Goal: Information Seeking & Learning: Learn about a topic

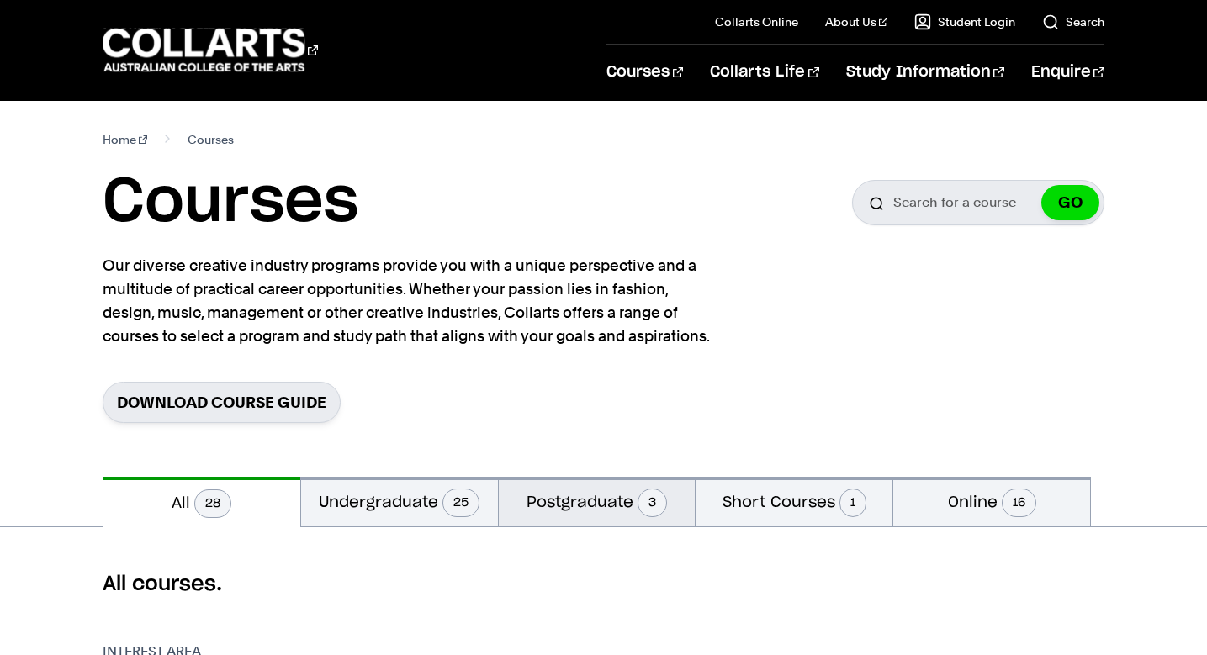
click at [591, 510] on button "Postgraduate 3" at bounding box center [597, 502] width 197 height 50
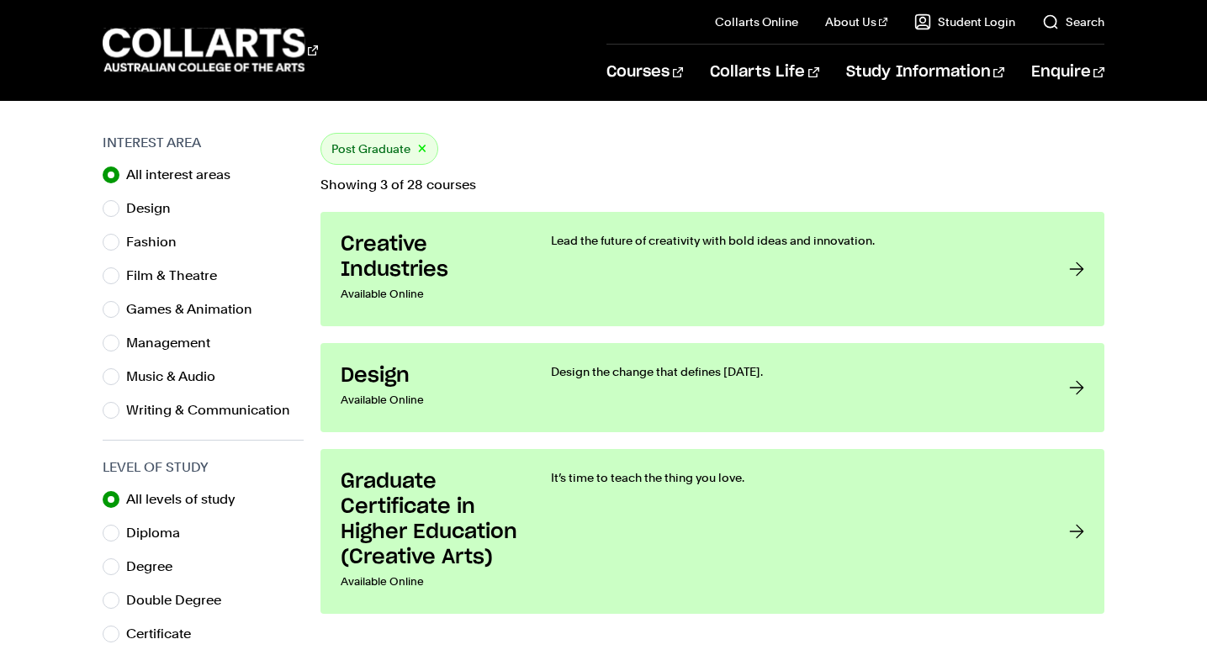
scroll to position [491, 0]
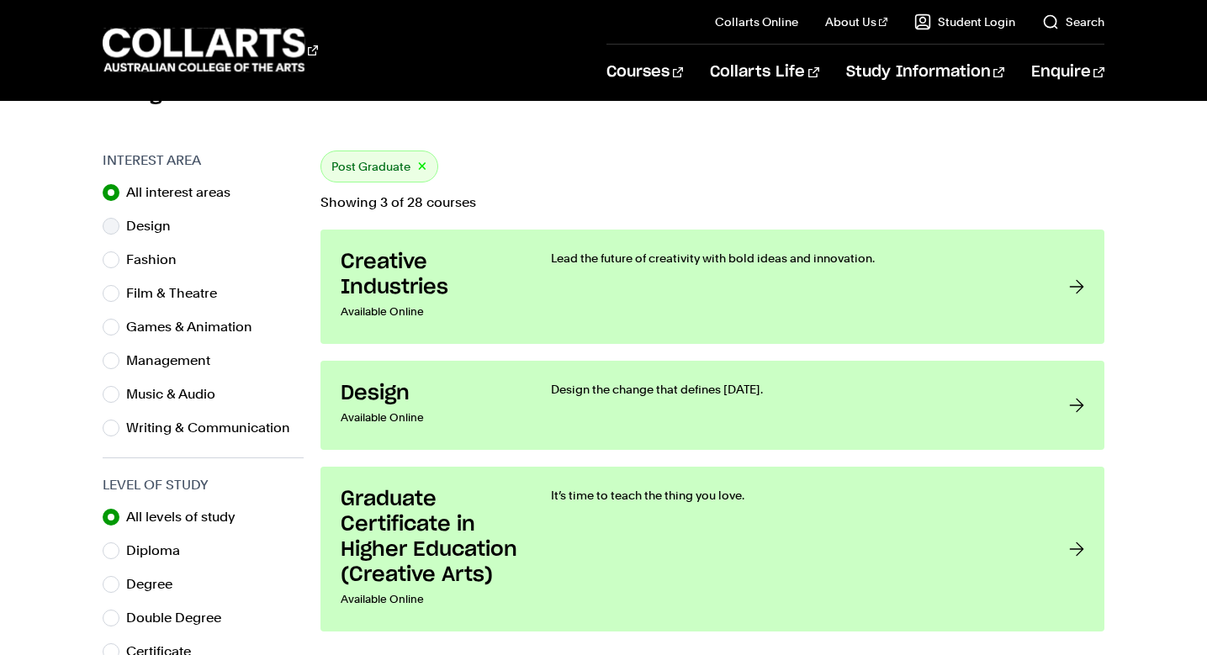
click at [124, 226] on div "Design" at bounding box center [203, 226] width 201 height 24
click at [112, 225] on input "Design" at bounding box center [111, 226] width 17 height 17
radio input "true"
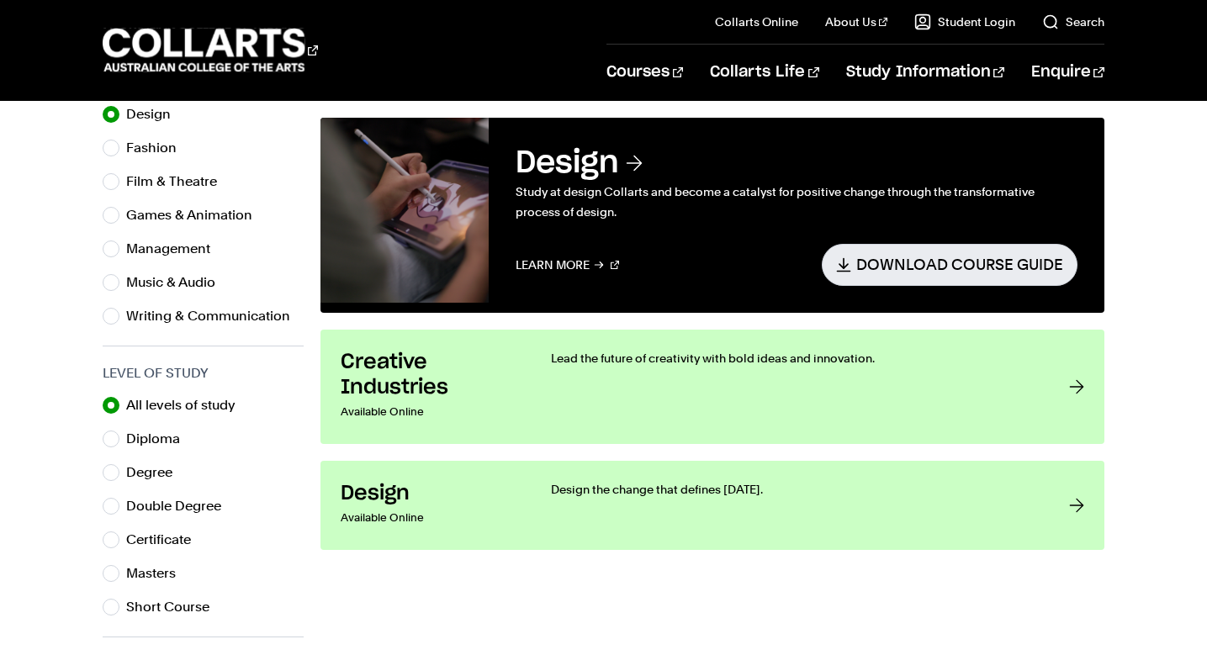
scroll to position [538, 0]
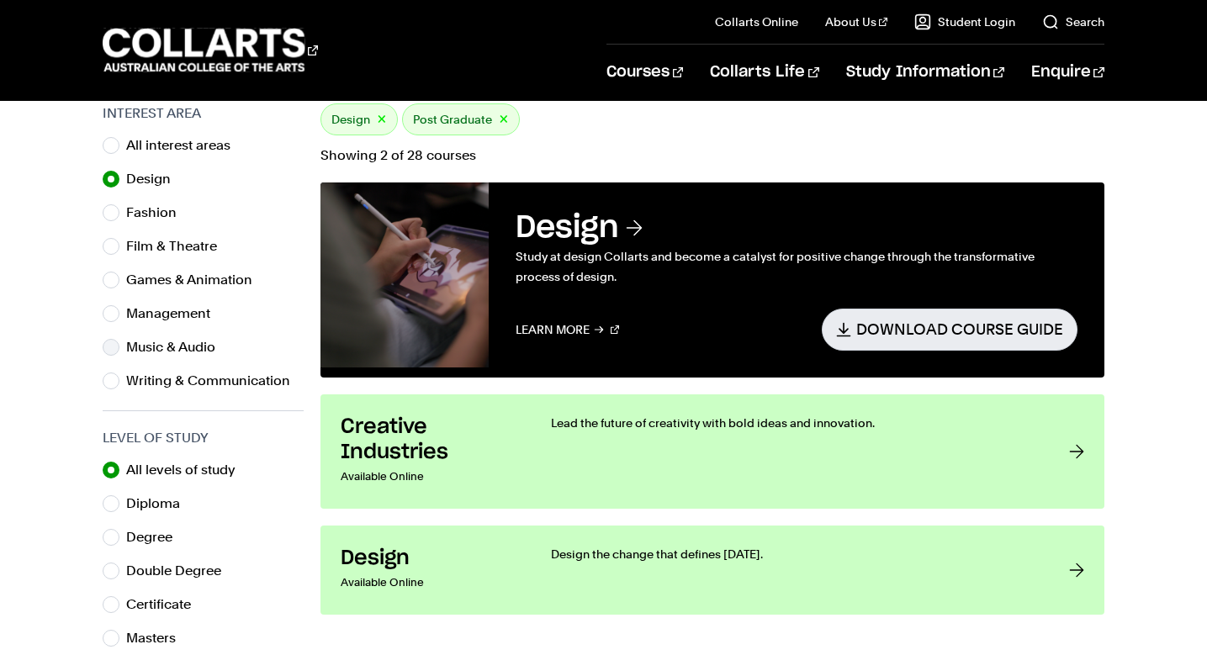
click at [172, 353] on label "Music & Audio" at bounding box center [177, 348] width 103 height 24
click at [119, 353] on input "Music & Audio" at bounding box center [111, 347] width 17 height 17
radio input "true"
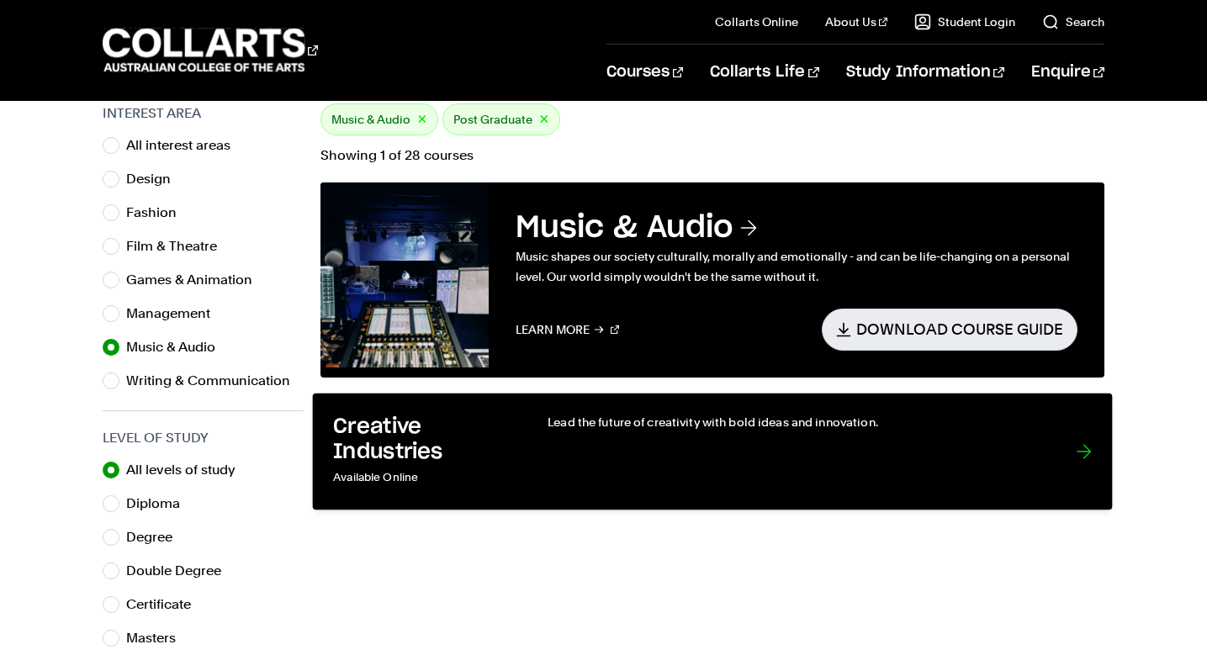
click at [844, 468] on div "Lead the future of creativity with bold ideas and innovation." at bounding box center [794, 452] width 495 height 76
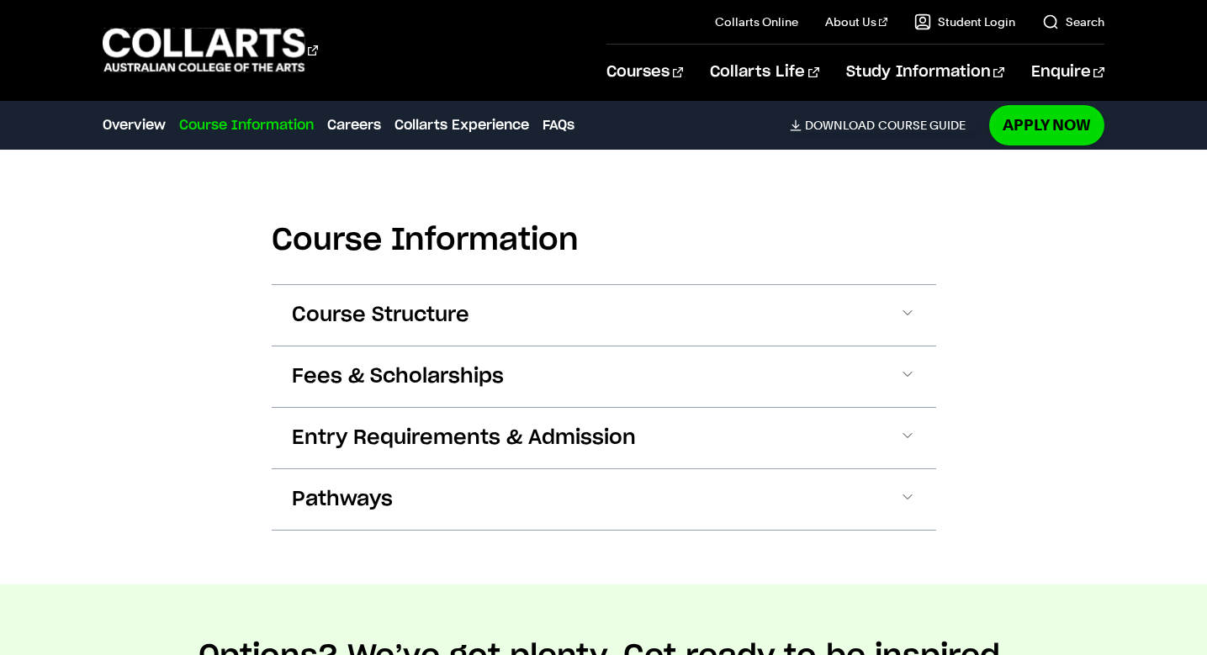
scroll to position [1067, 0]
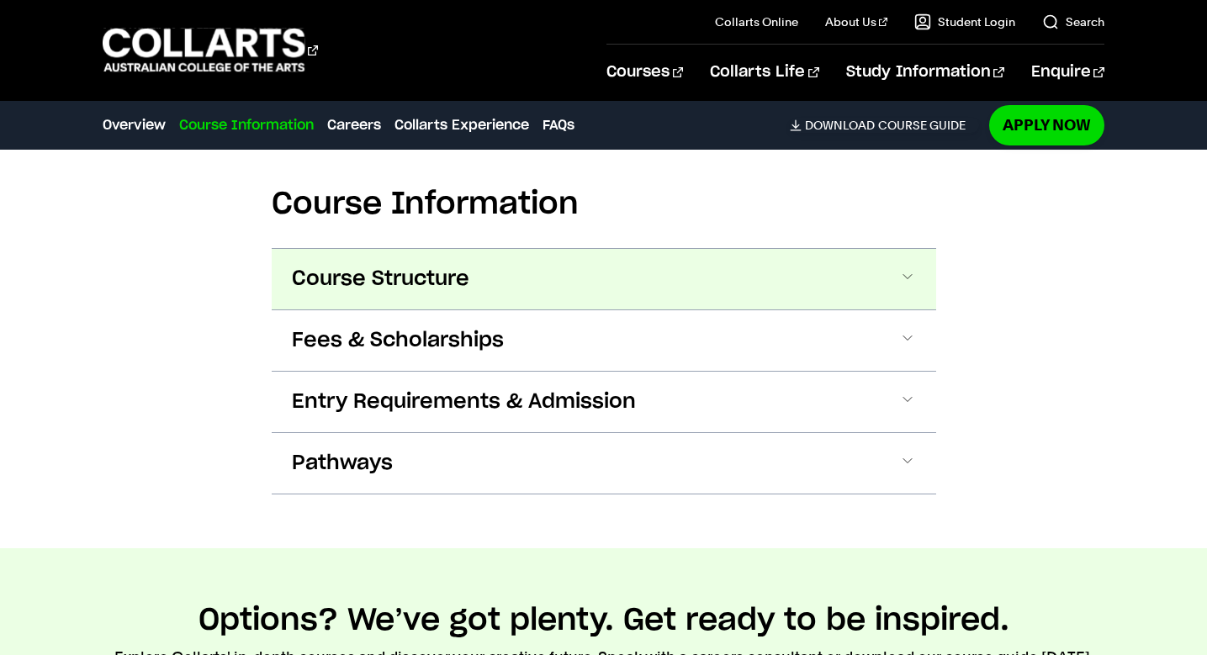
click at [901, 275] on span at bounding box center [907, 279] width 17 height 22
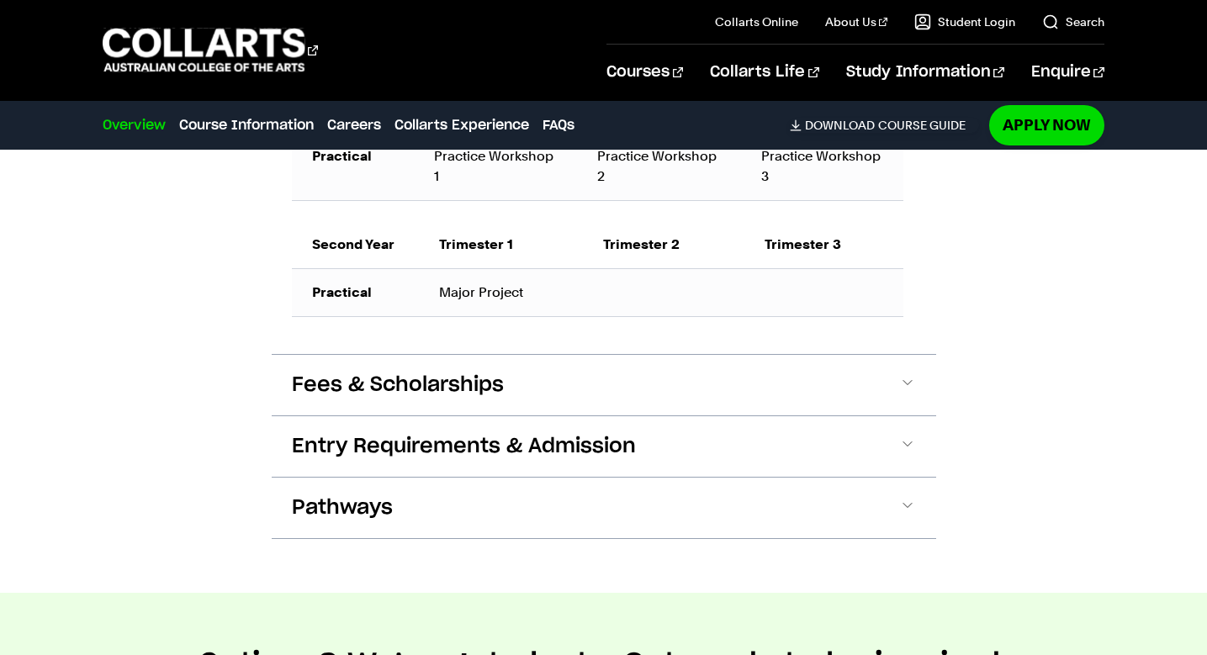
scroll to position [0, 0]
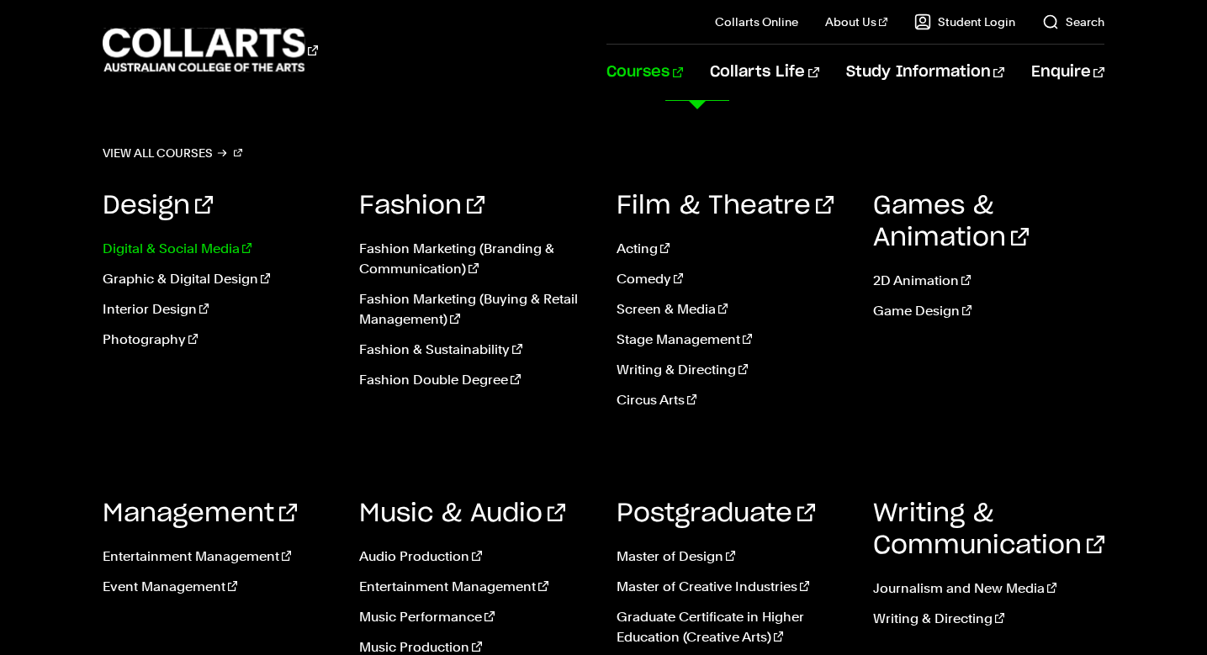
click at [214, 255] on link "Digital & Social Media" at bounding box center [218, 249] width 231 height 20
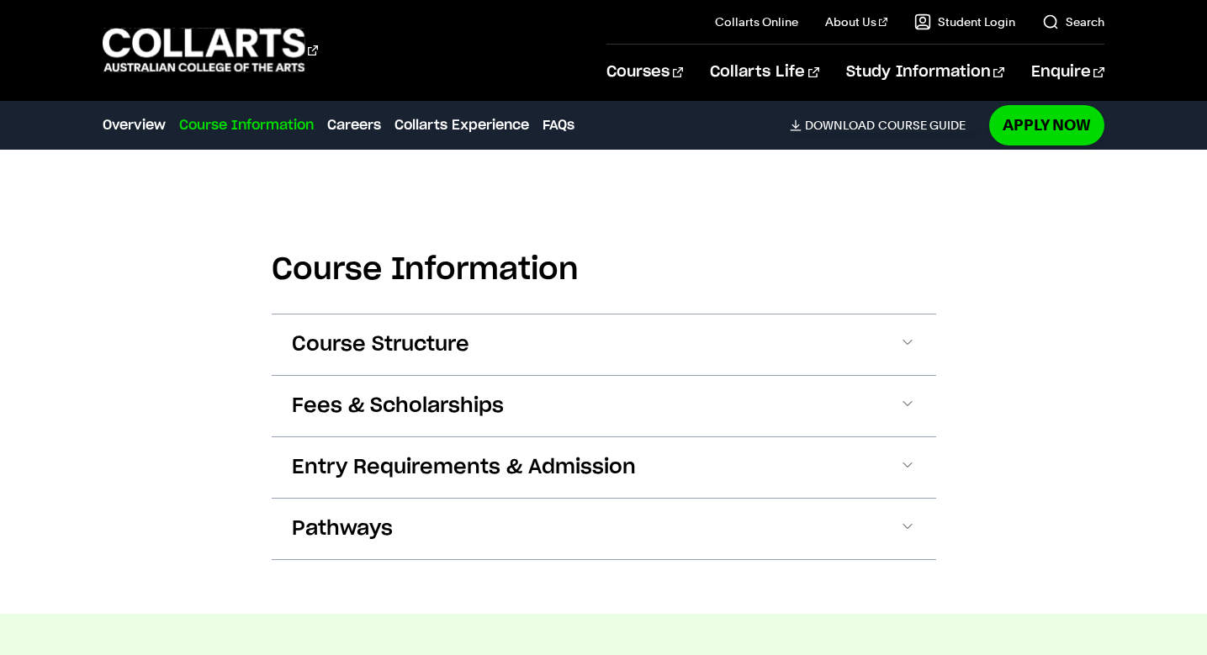
scroll to position [1889, 0]
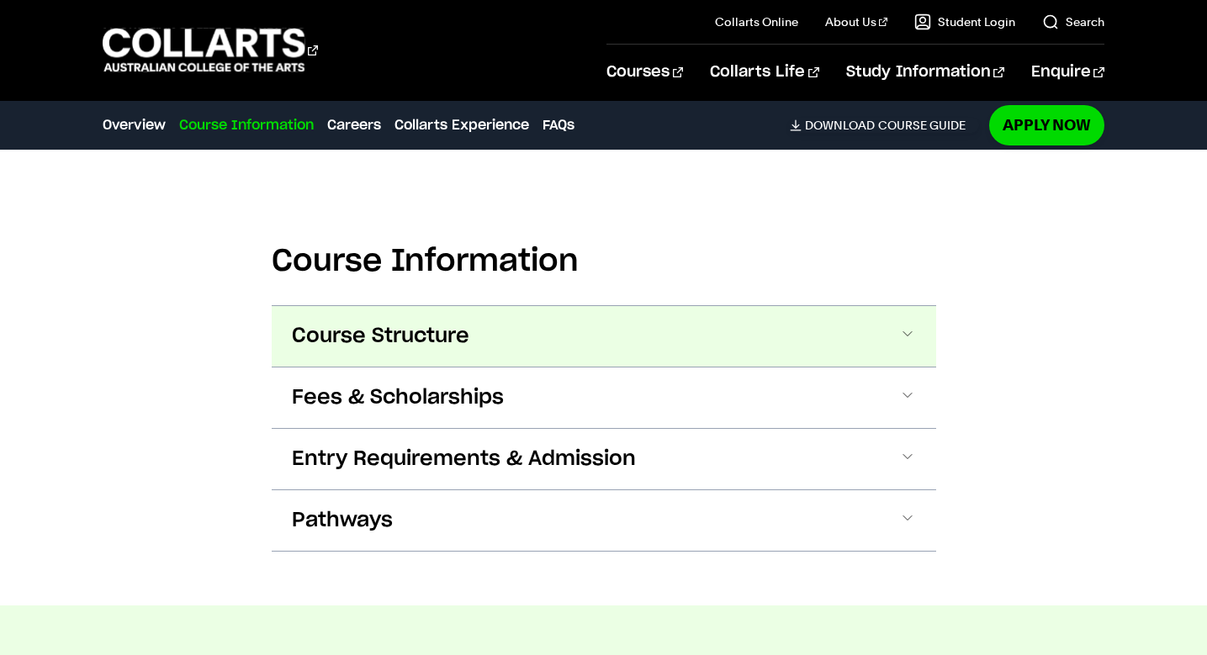
click at [851, 306] on button "Course Structure" at bounding box center [604, 336] width 664 height 61
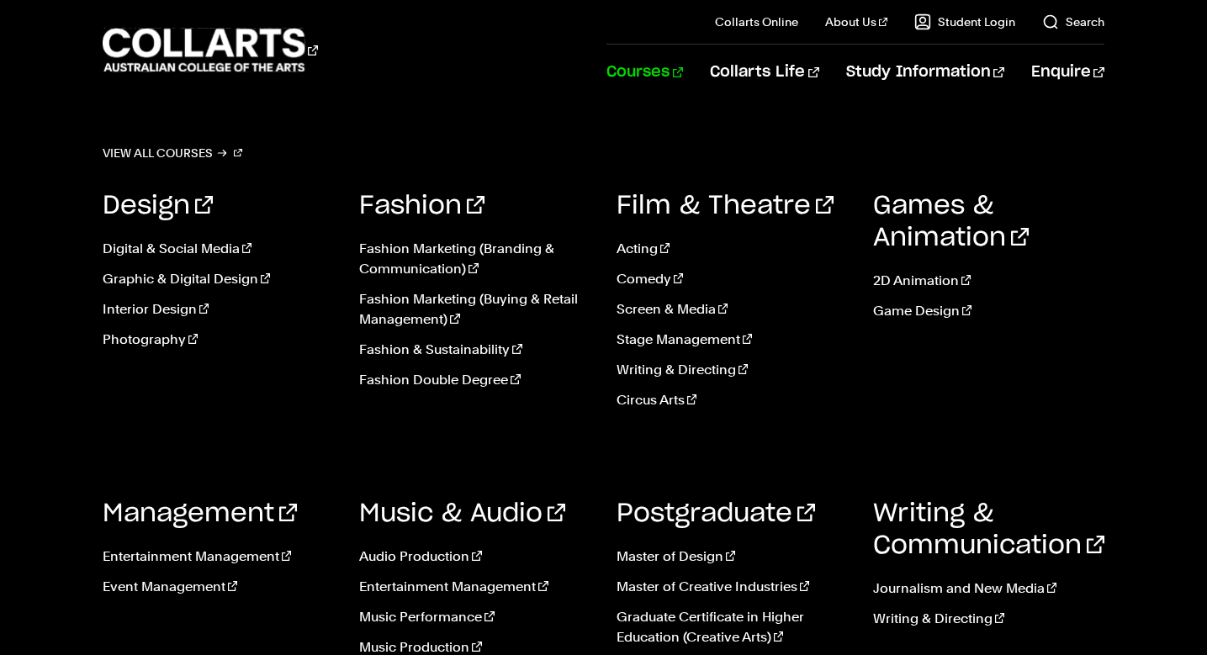
scroll to position [241, 0]
click at [410, 616] on link "Music Performance" at bounding box center [474, 617] width 231 height 20
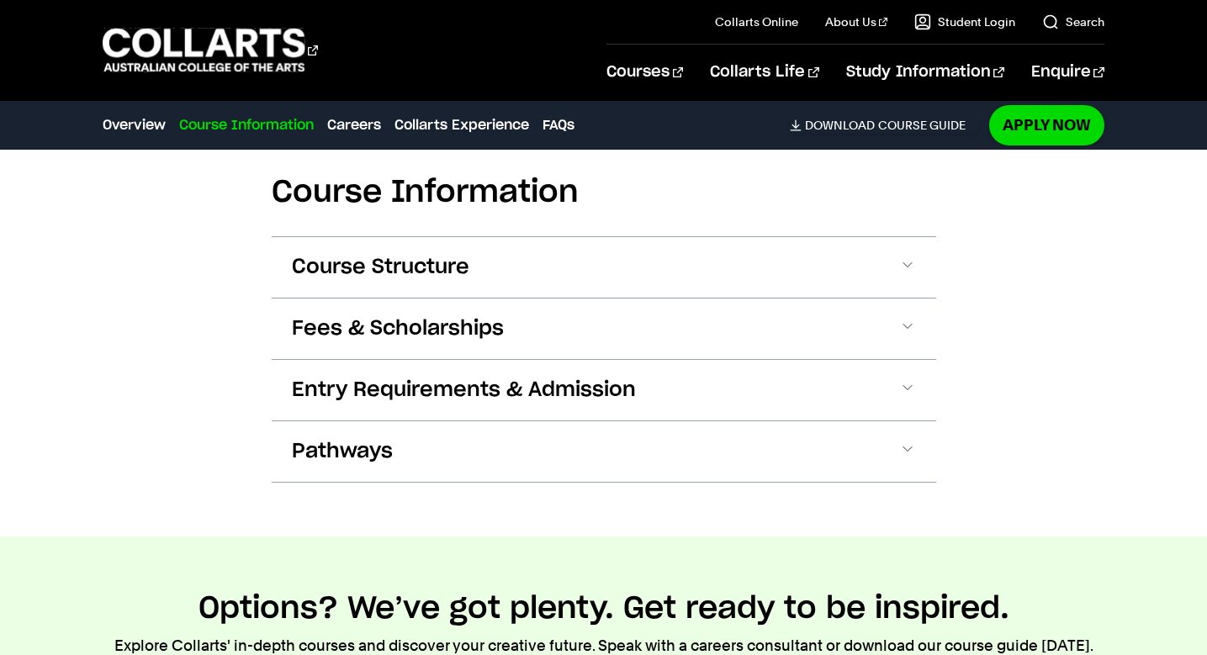
scroll to position [1595, 0]
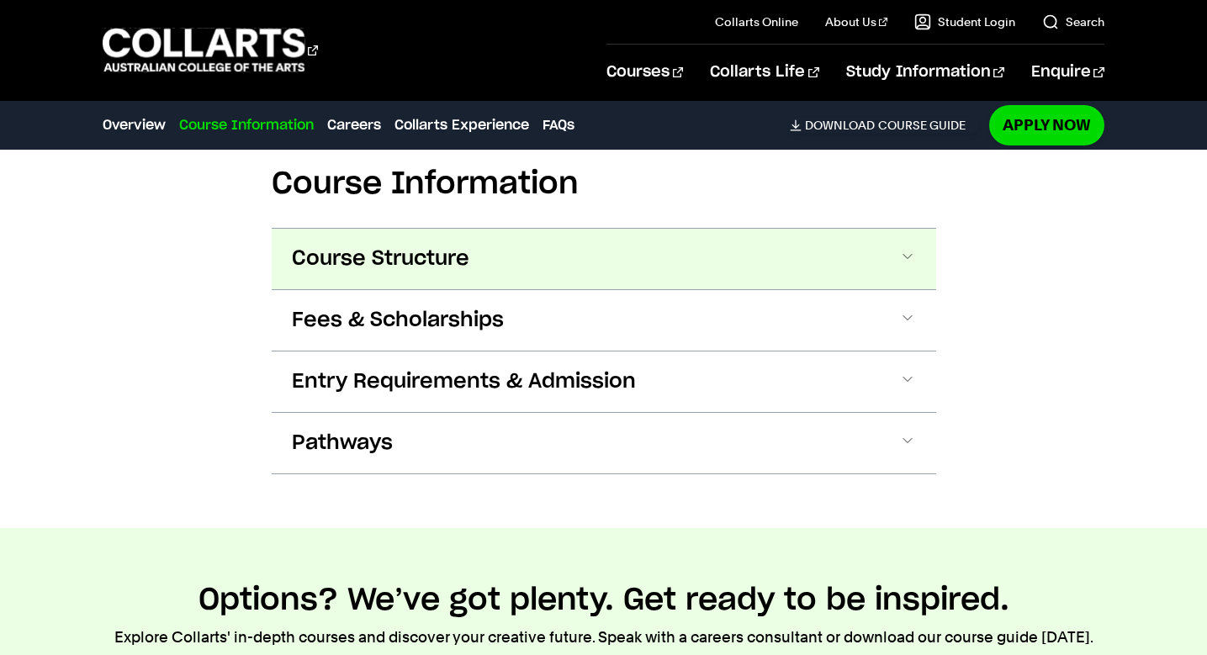
click at [883, 243] on button "Course Structure" at bounding box center [604, 259] width 664 height 61
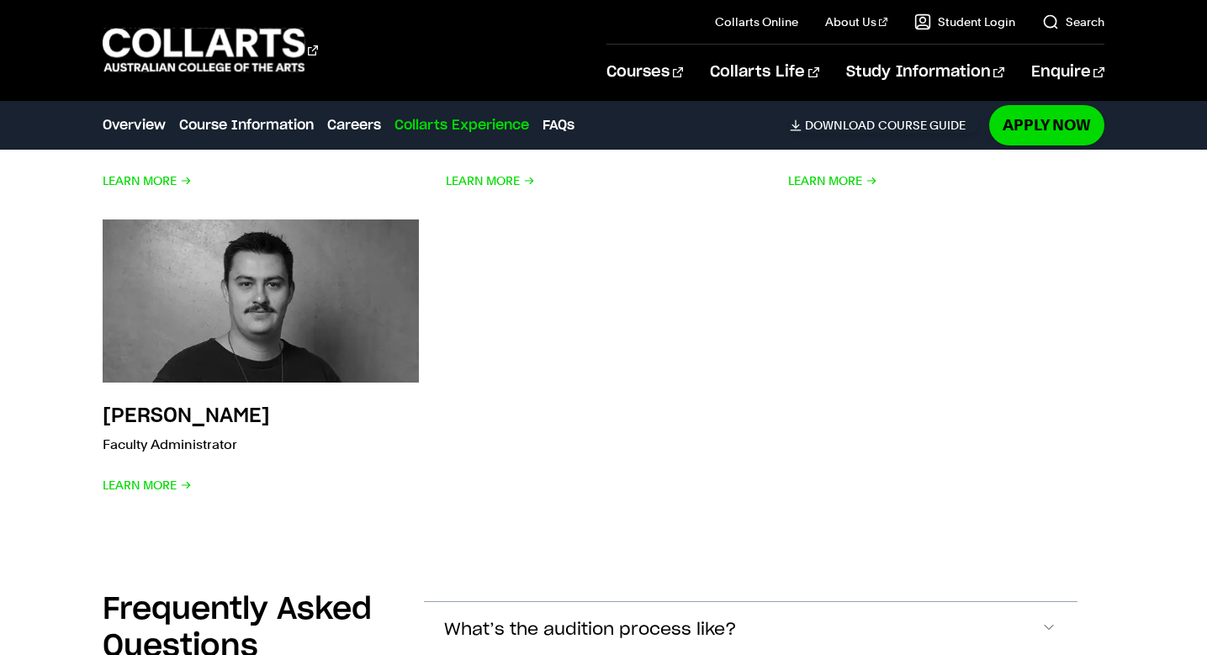
scroll to position [6191, 0]
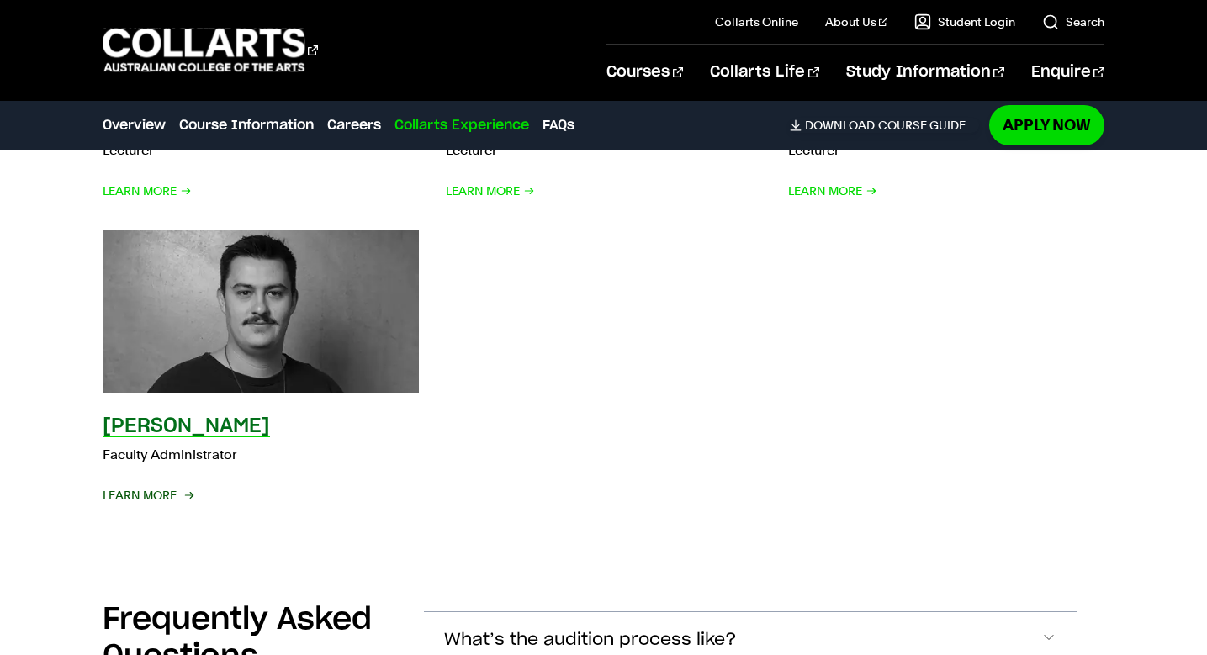
click at [155, 498] on span "Learn More" at bounding box center [147, 496] width 89 height 24
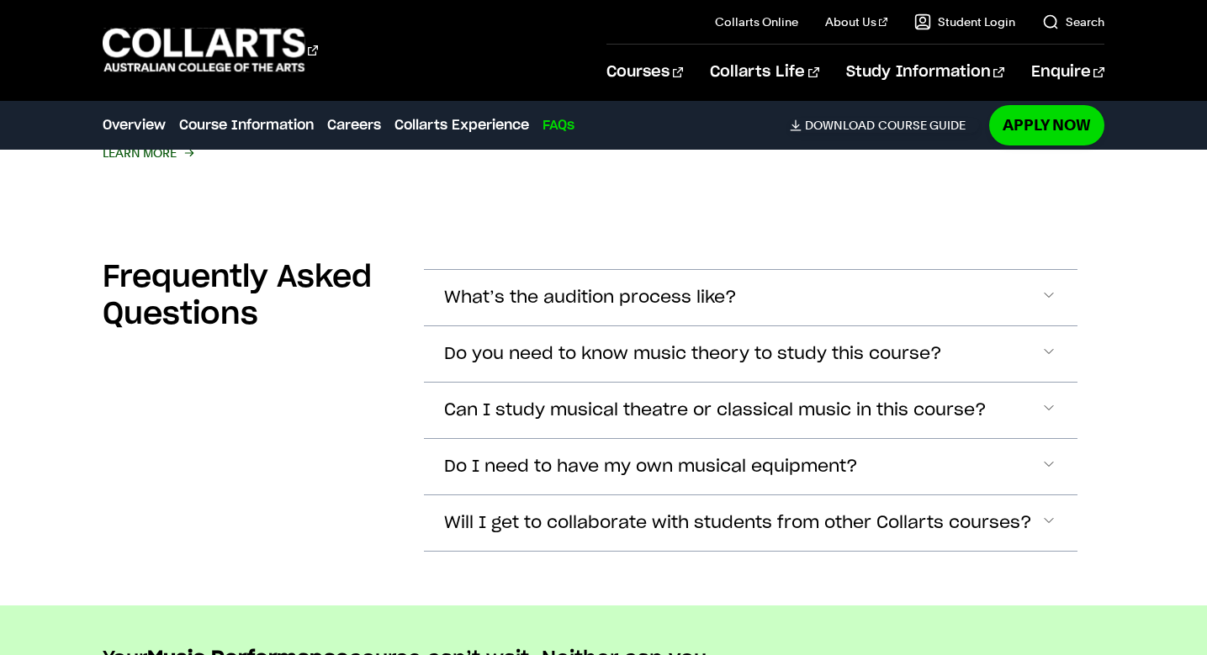
scroll to position [6542, 0]
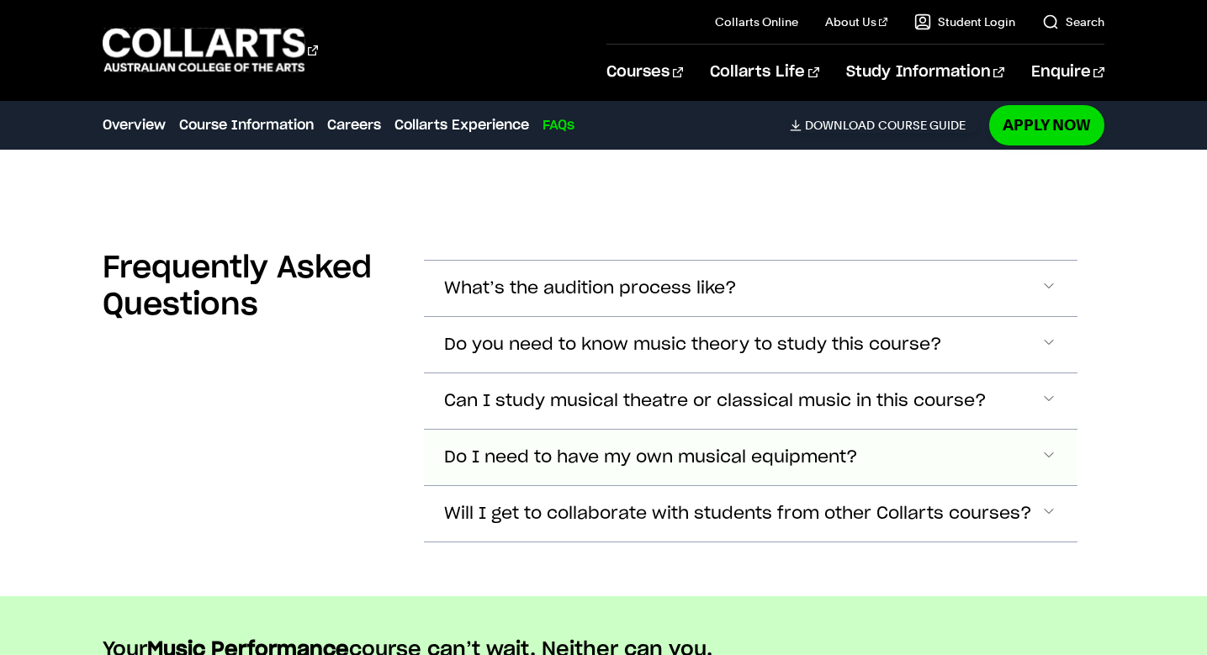
click at [578, 455] on span "Do I need to have my own musical equipment?" at bounding box center [651, 457] width 414 height 19
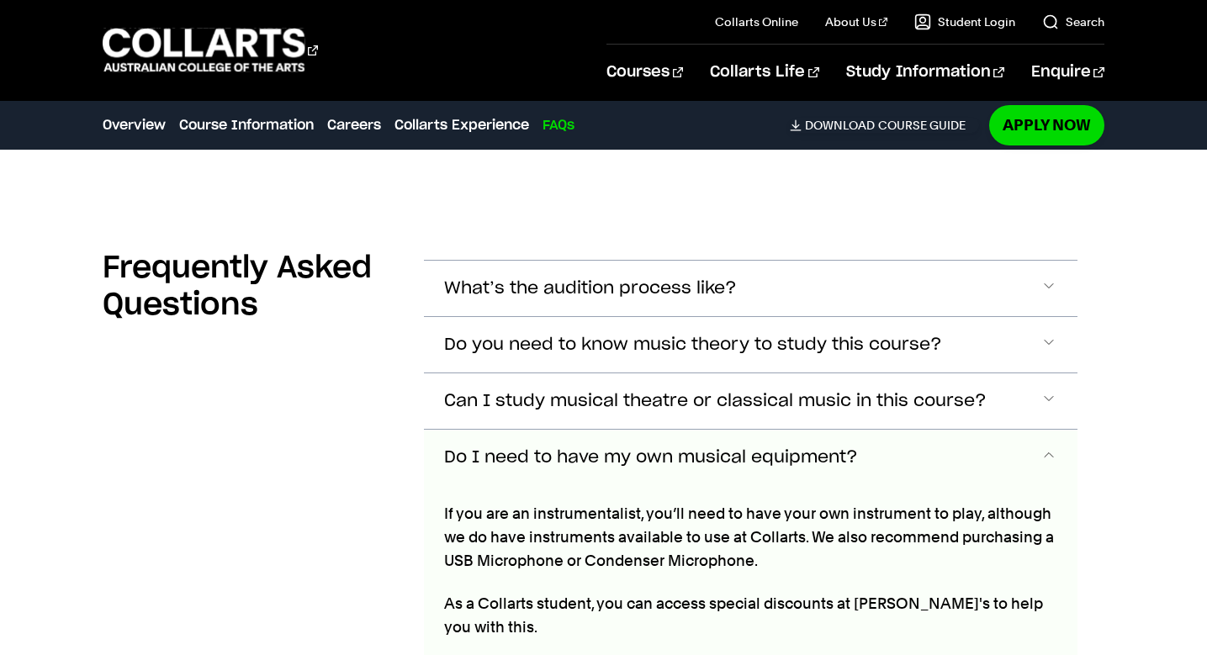
scroll to position [6819, 0]
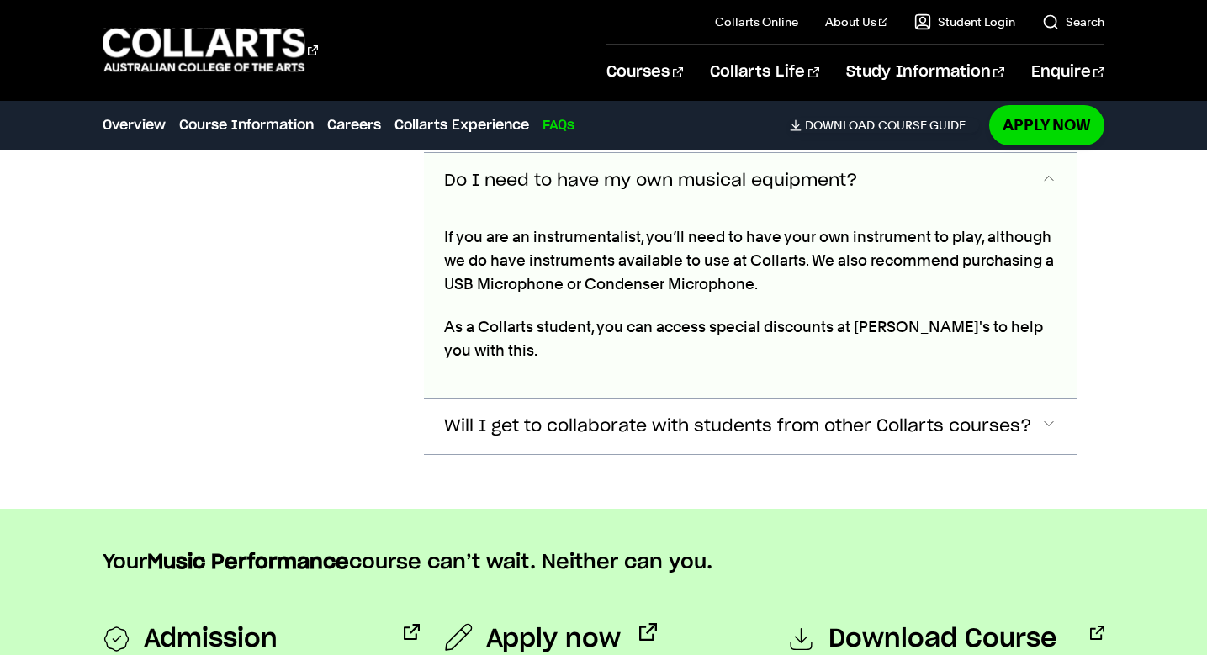
click at [837, 182] on span "Do I need to have my own musical equipment?" at bounding box center [651, 181] width 414 height 19
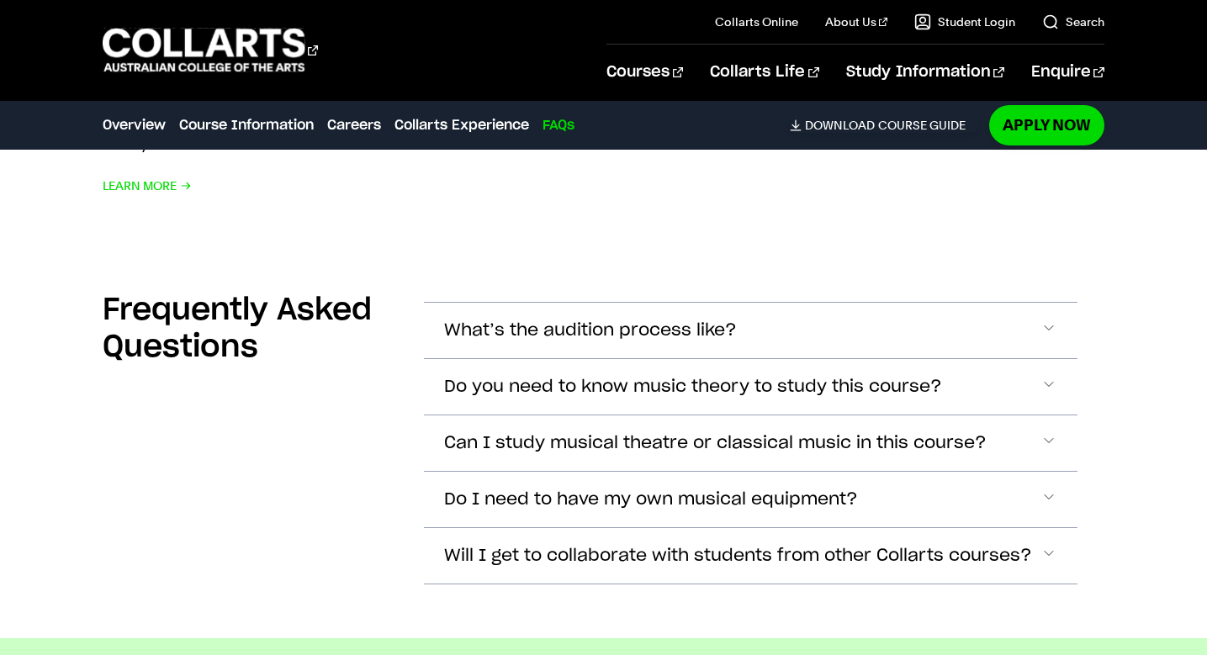
scroll to position [6497, 0]
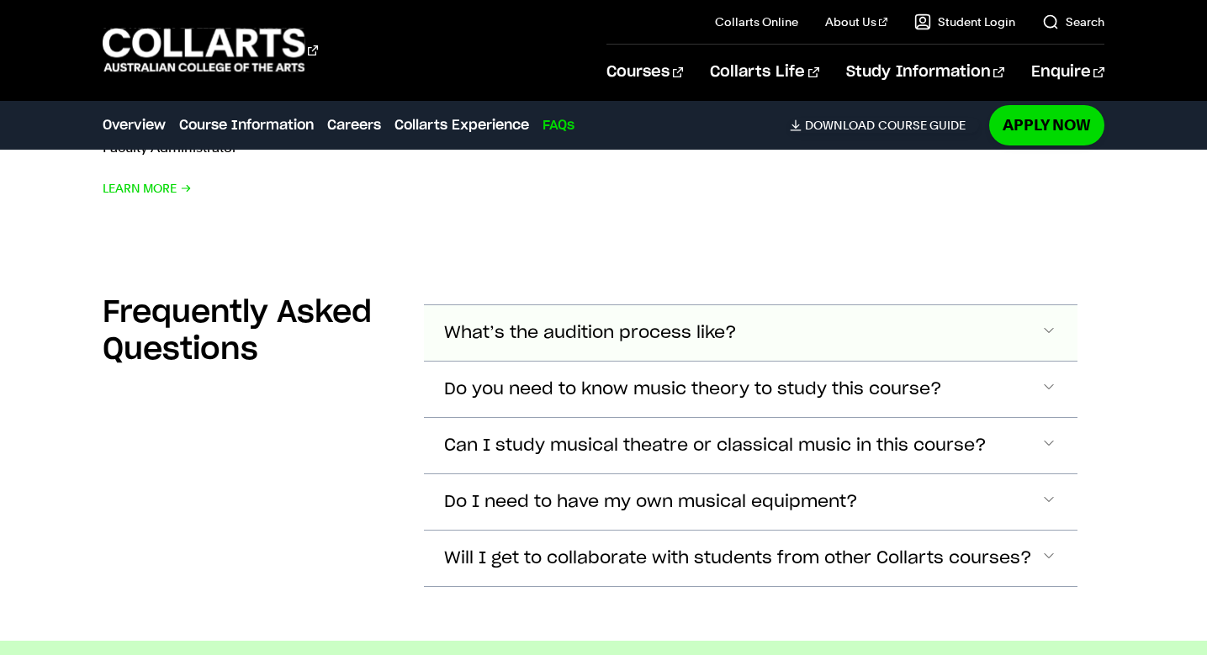
click at [699, 342] on button "What’s the audition process like?" at bounding box center [750, 333] width 653 height 56
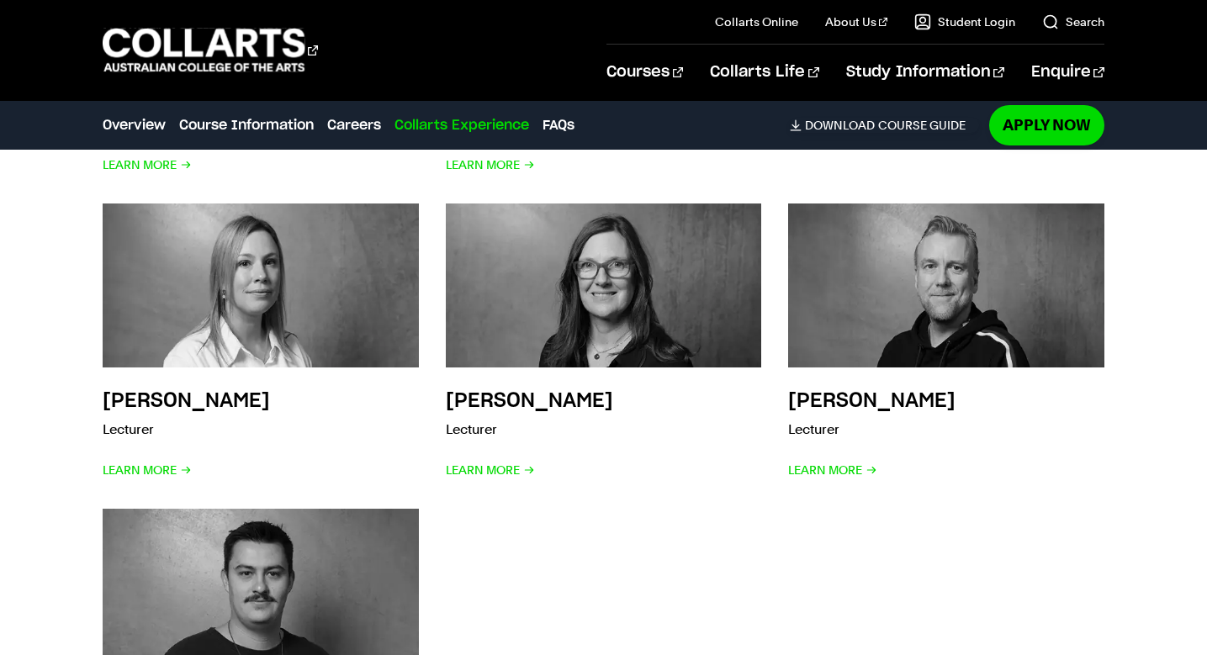
scroll to position [5909, 0]
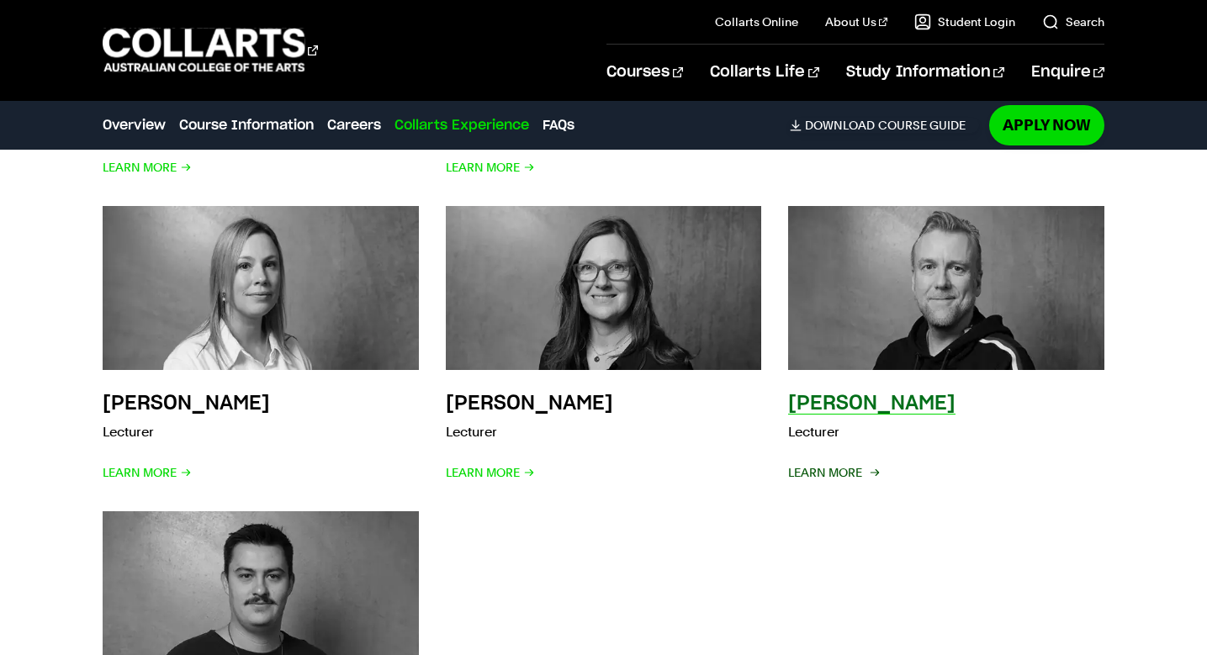
click at [826, 473] on span "Learn More" at bounding box center [832, 473] width 89 height 24
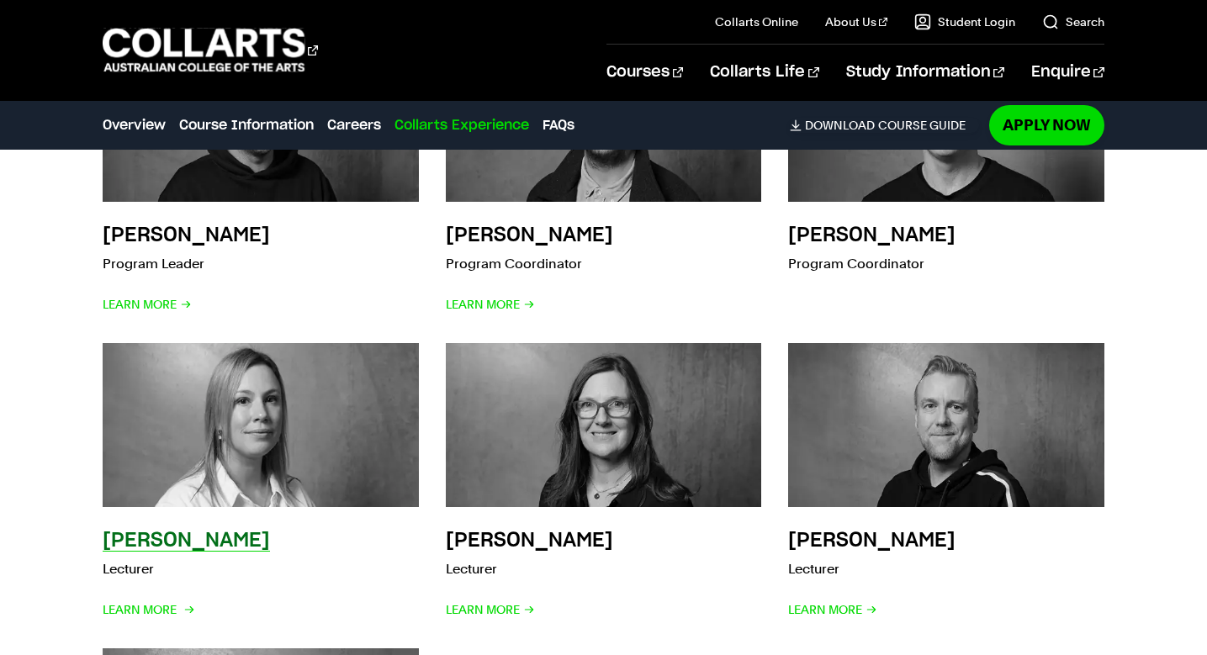
scroll to position [5775, 0]
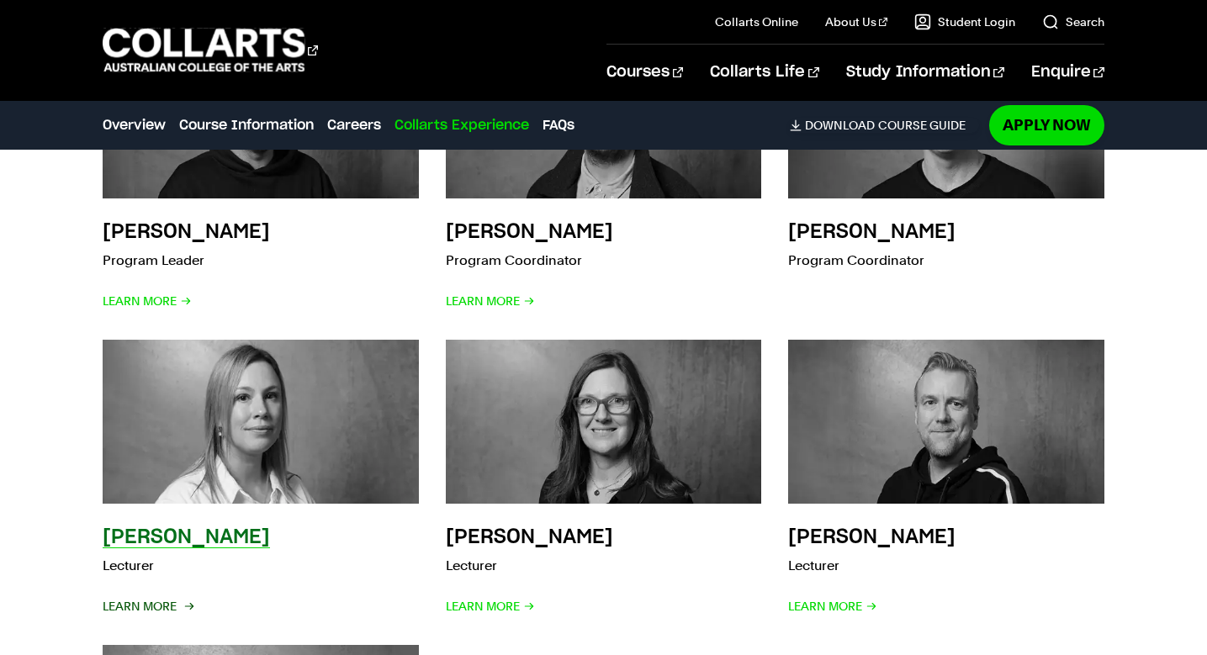
click at [168, 595] on span "Learn More" at bounding box center [147, 607] width 89 height 24
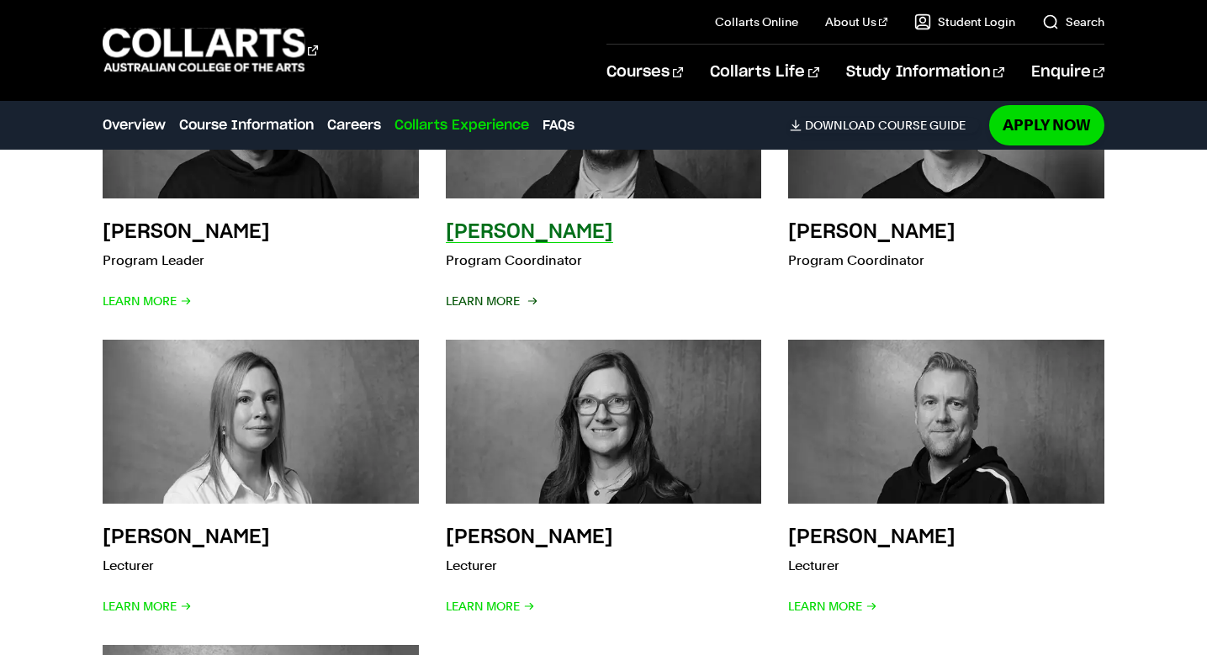
click at [523, 307] on span "Learn More" at bounding box center [490, 301] width 89 height 24
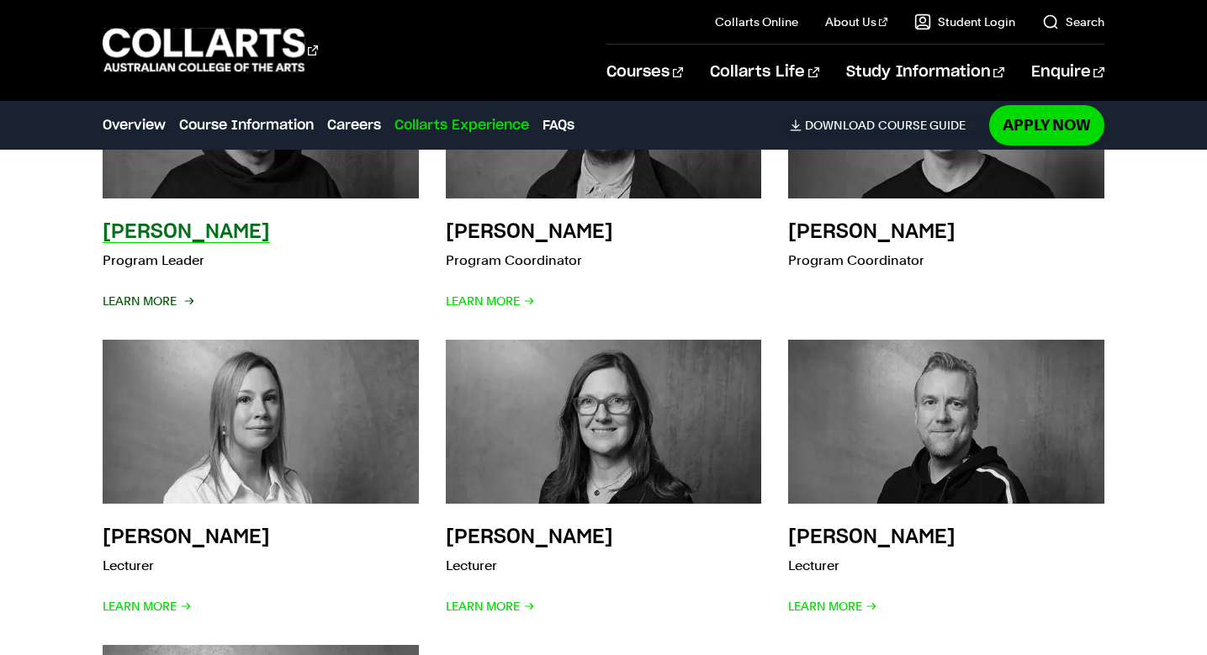
click at [154, 300] on span "Learn More" at bounding box center [147, 301] width 89 height 24
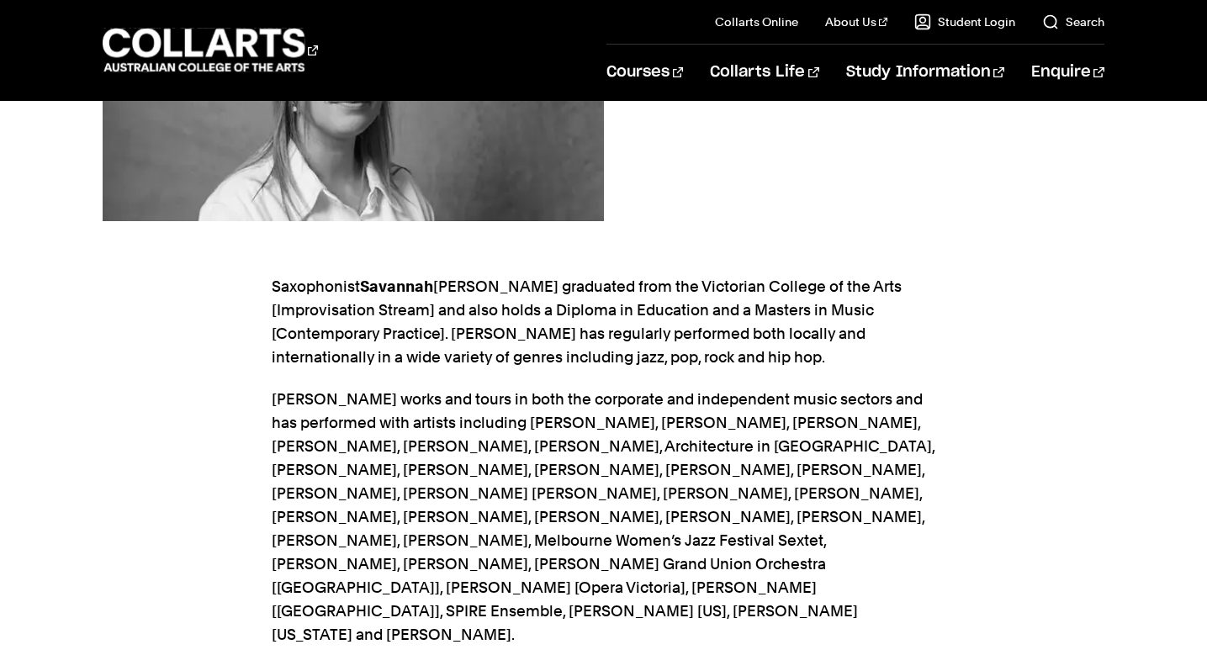
scroll to position [352, 0]
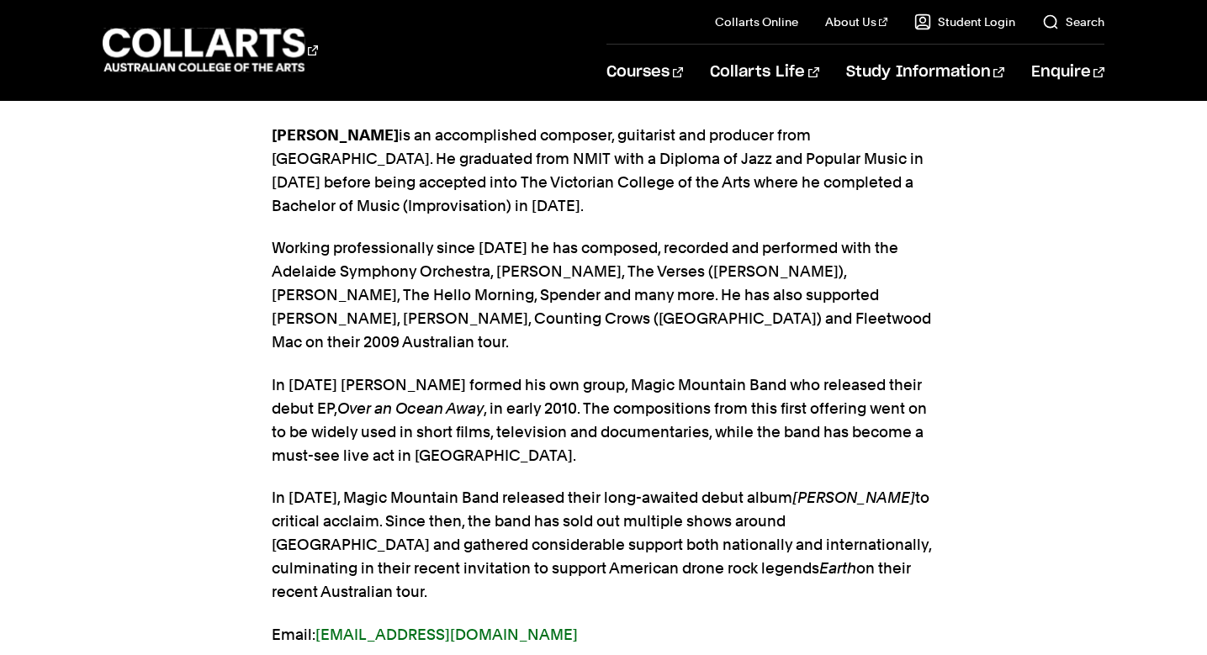
scroll to position [525, 0]
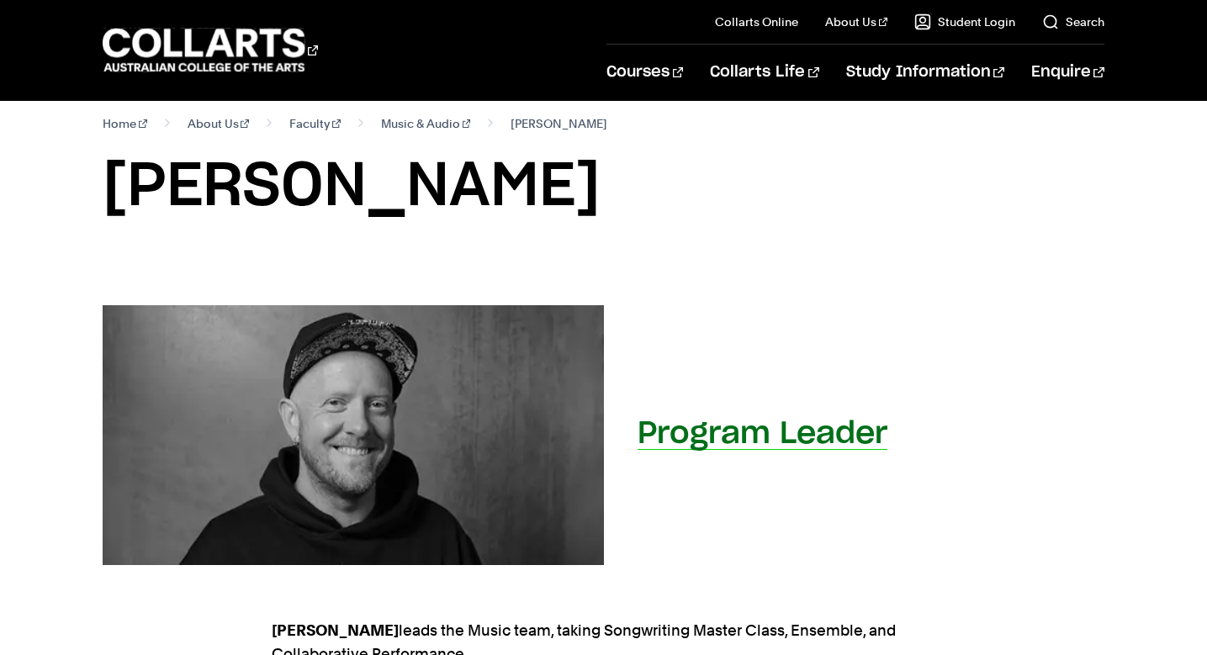
scroll to position [13, 0]
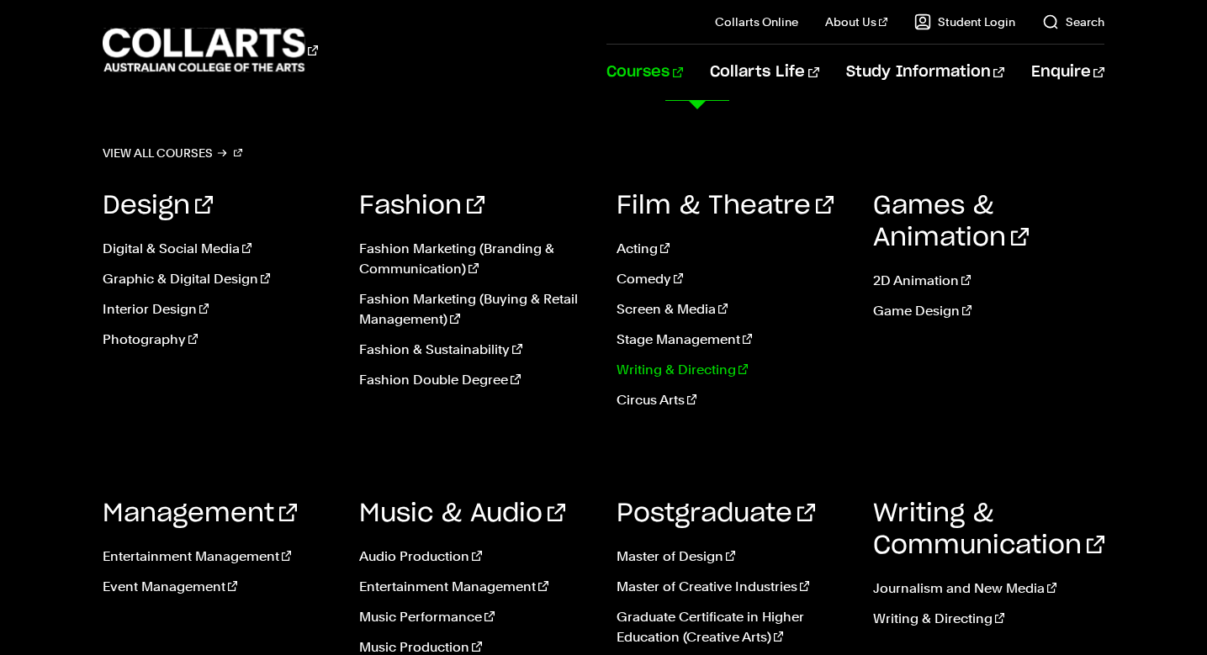
click at [685, 369] on link "Writing & Directing" at bounding box center [731, 370] width 231 height 20
click at [706, 305] on link "Screen & Media" at bounding box center [731, 309] width 231 height 20
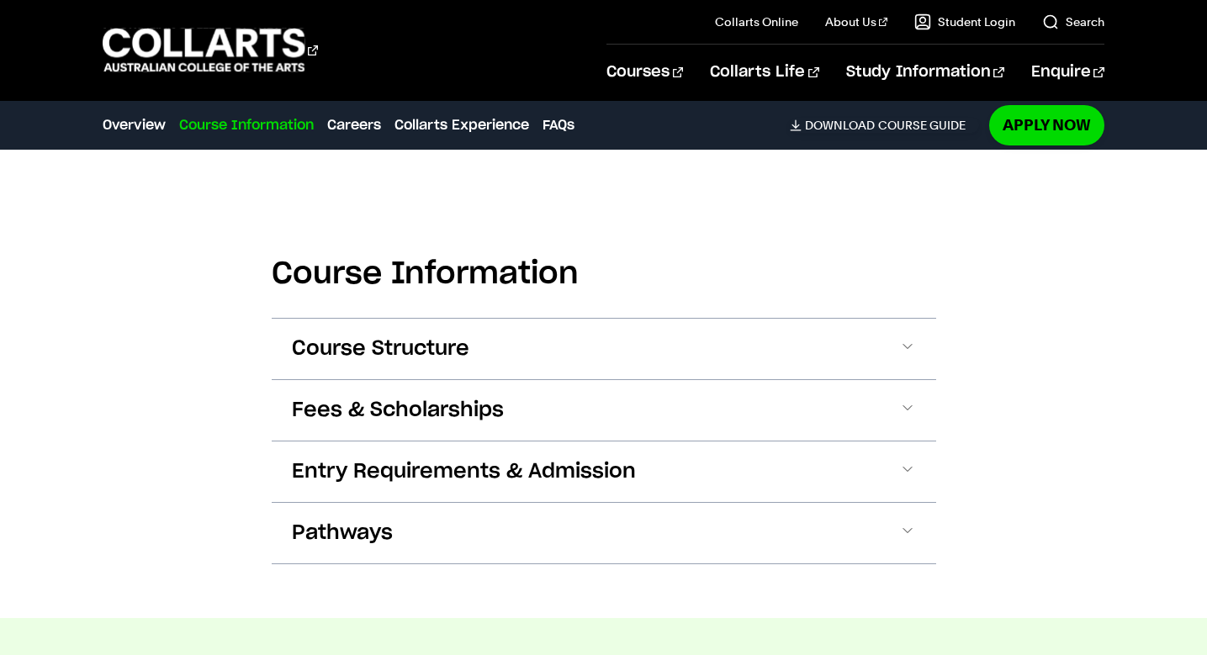
scroll to position [1527, 0]
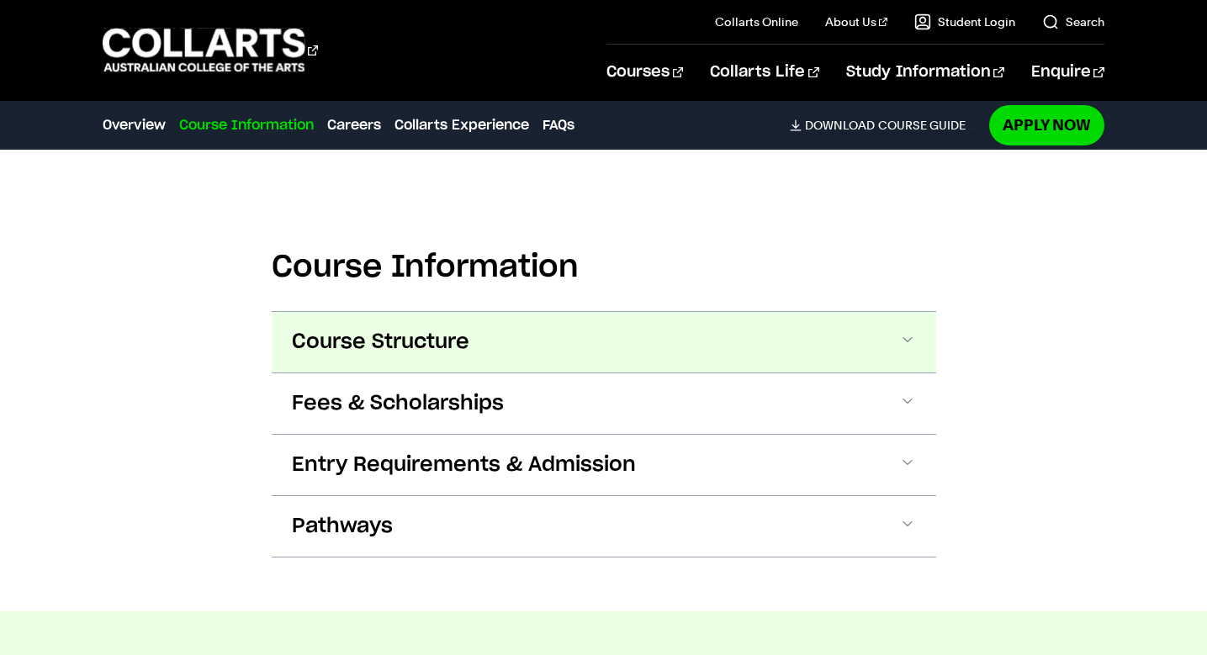
click at [645, 341] on button "Course Structure" at bounding box center [604, 342] width 664 height 61
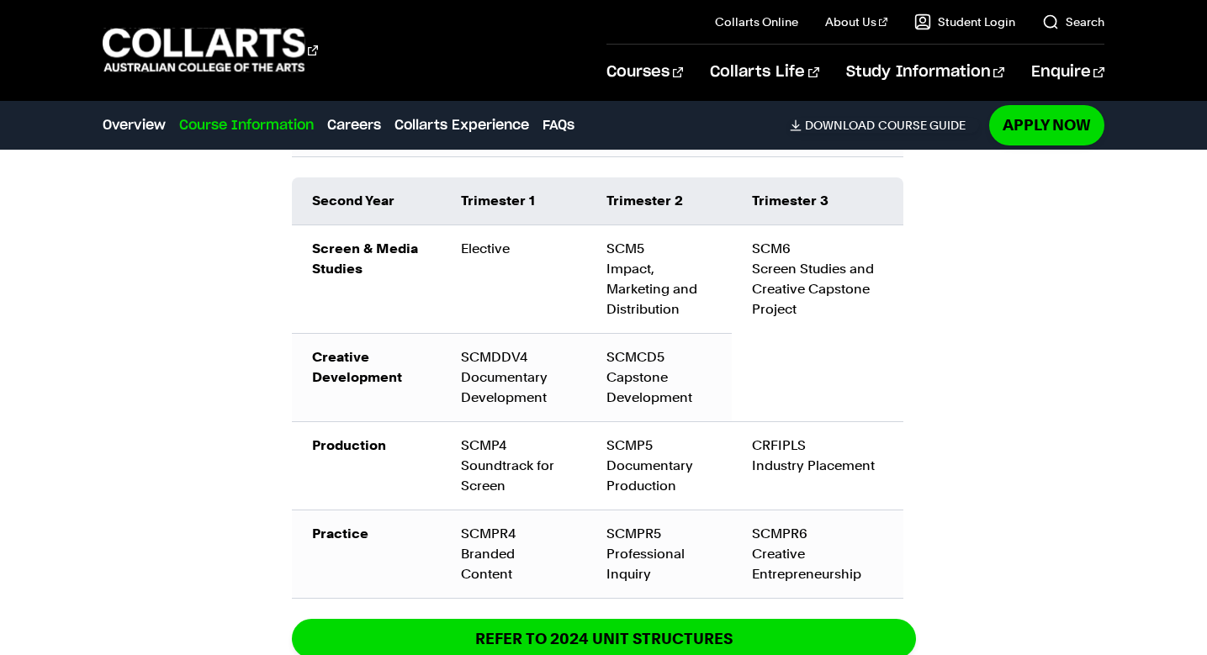
scroll to position [2397, 0]
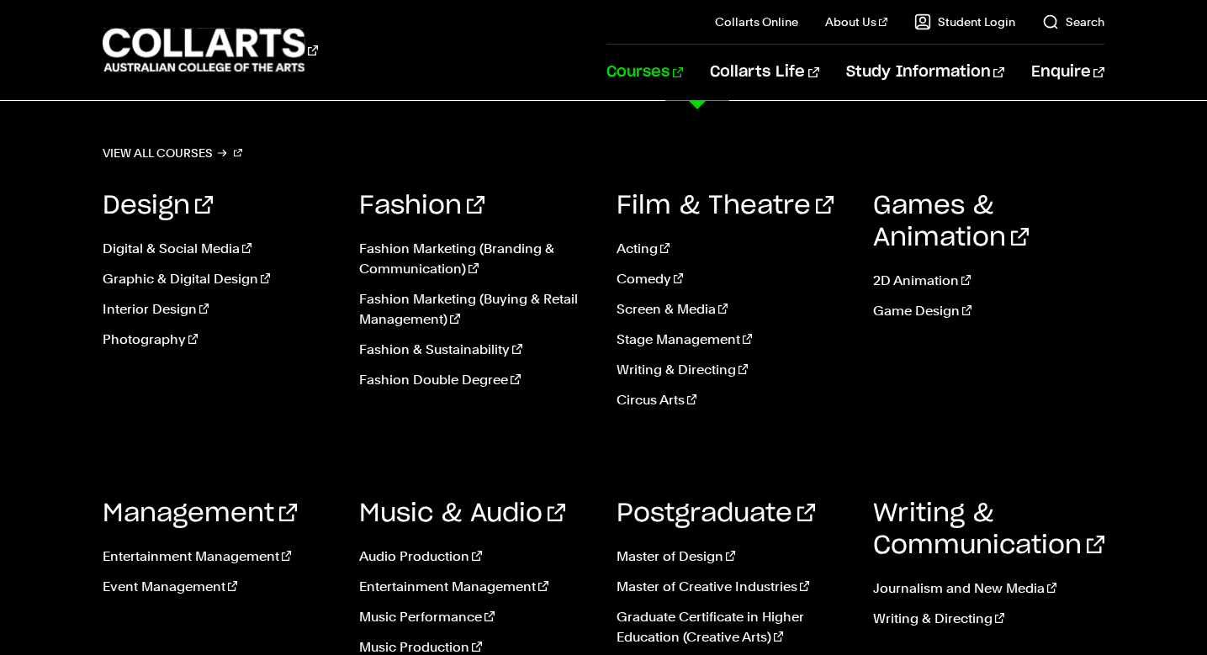
click at [683, 75] on link "Courses" at bounding box center [644, 73] width 77 height 56
click at [765, 618] on link "Graduate Certificate in Higher Education (Creative Arts)" at bounding box center [731, 627] width 231 height 40
click at [767, 584] on link "Master of Creative Industries" at bounding box center [731, 587] width 231 height 20
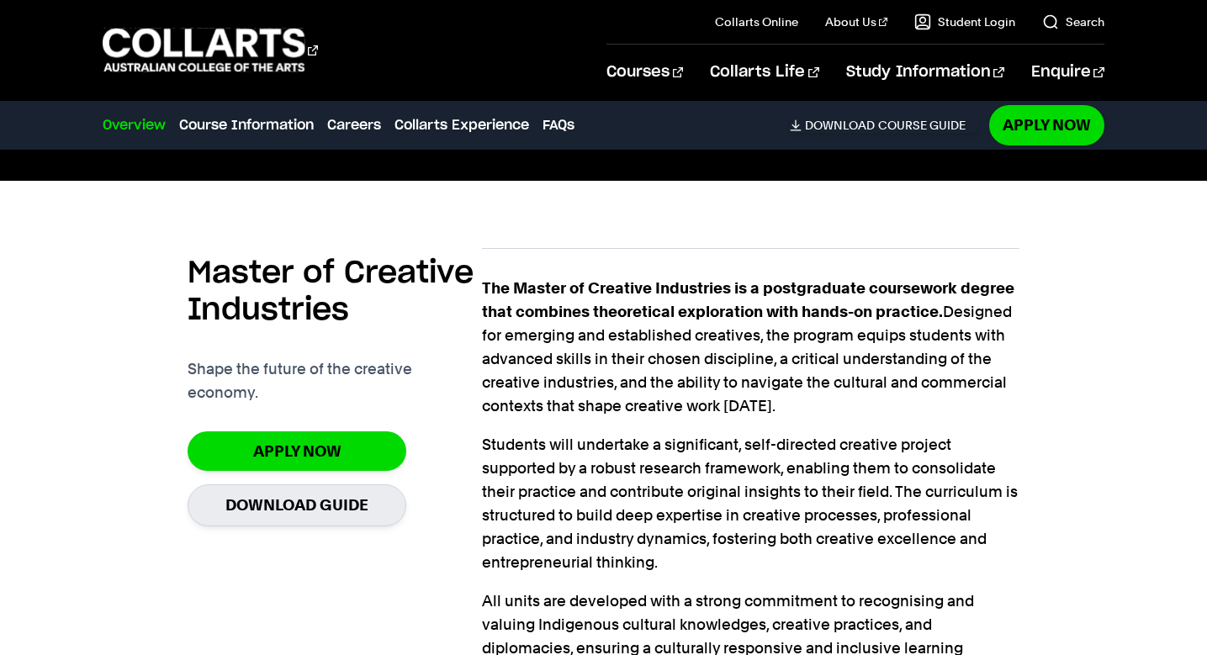
scroll to position [425, 0]
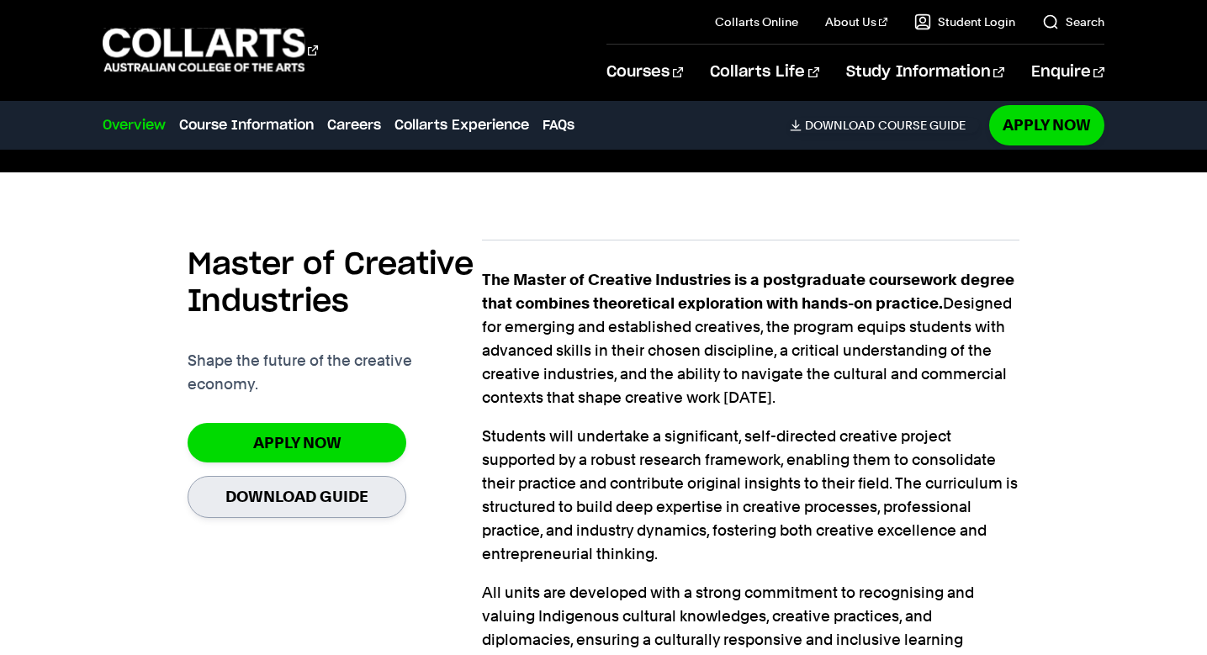
click at [346, 476] on link "Download Guide" at bounding box center [297, 496] width 219 height 41
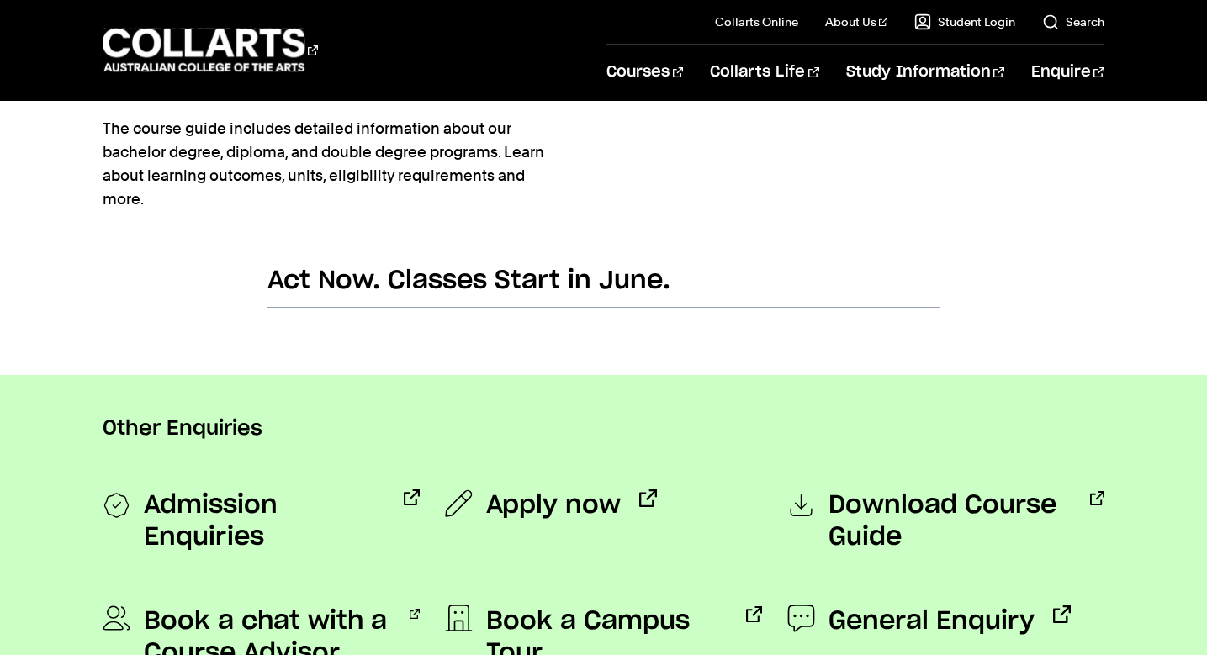
scroll to position [1119, 0]
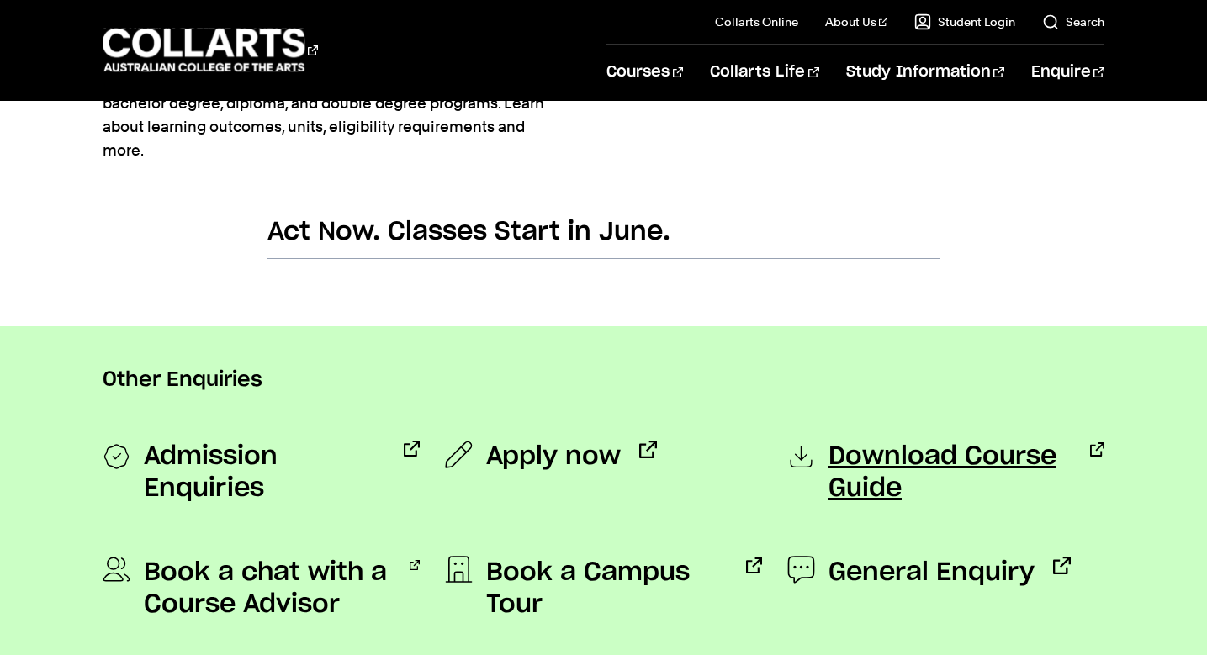
click at [865, 460] on span "Download Course Guide" at bounding box center [949, 473] width 243 height 64
